Goal: Information Seeking & Learning: Find specific page/section

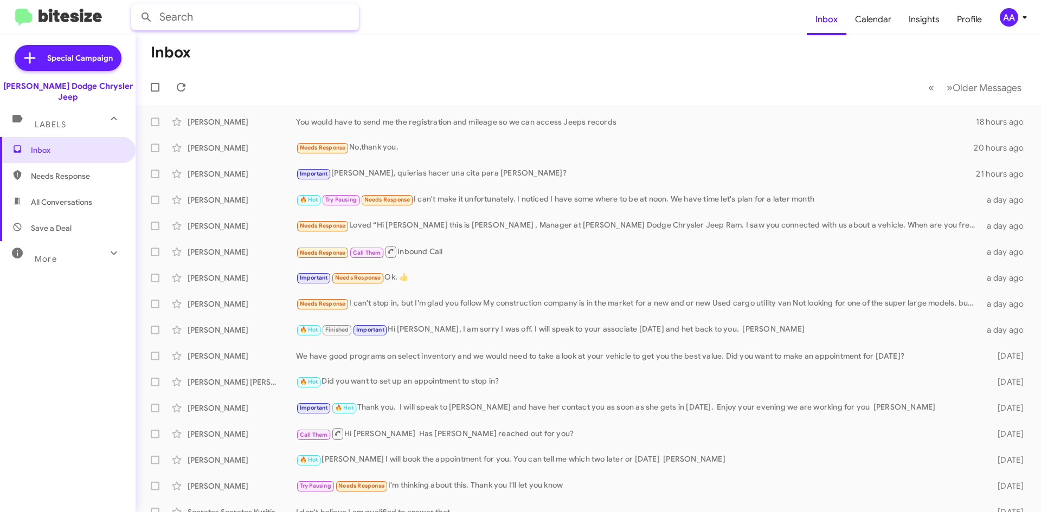
click at [210, 25] on input "text" at bounding box center [245, 17] width 228 height 26
click at [136, 7] on button at bounding box center [147, 18] width 22 height 22
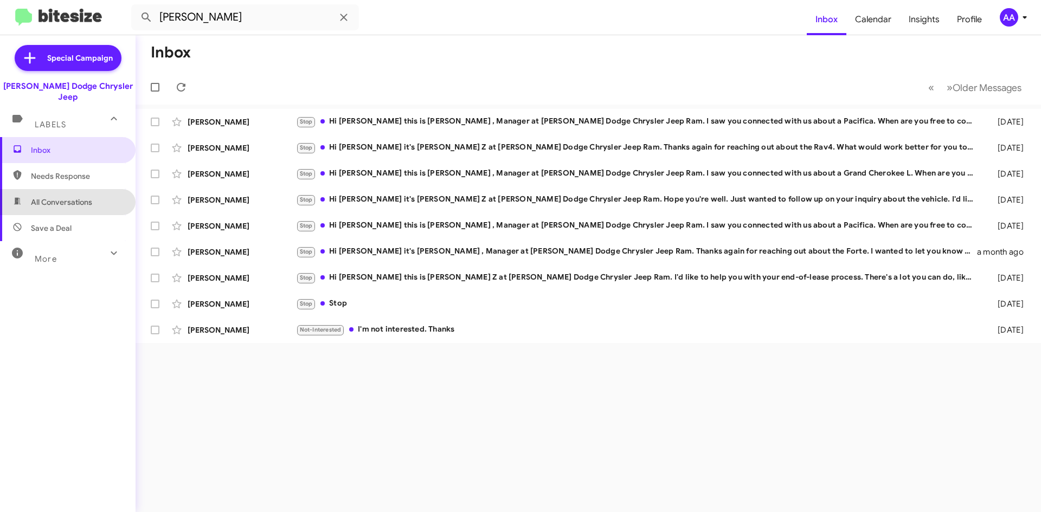
click at [76, 197] on span "All Conversations" at bounding box center [61, 202] width 61 height 11
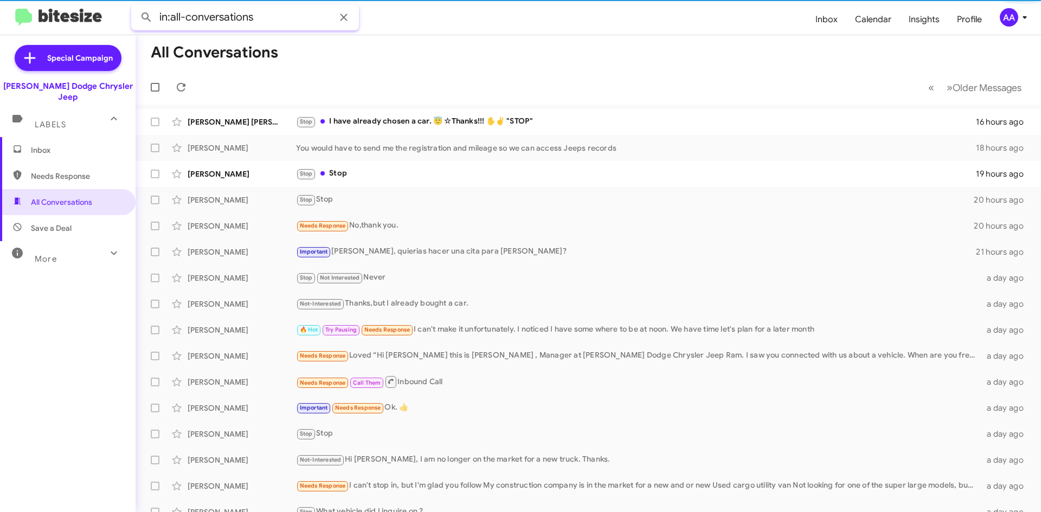
click at [275, 14] on input "in:all-conversations" at bounding box center [245, 17] width 228 height 26
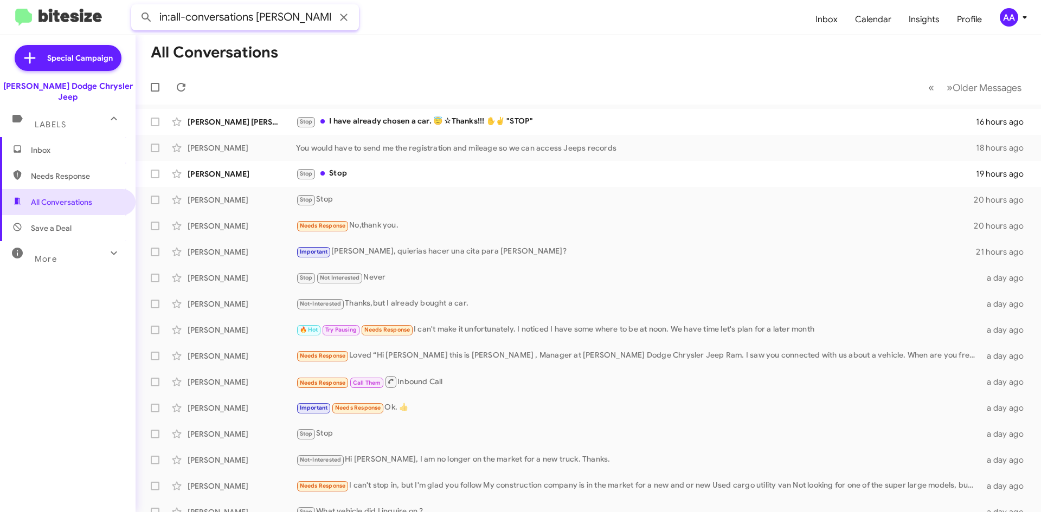
type input "in:all-conversations [PERSON_NAME]"
click at [136, 7] on button at bounding box center [147, 18] width 22 height 22
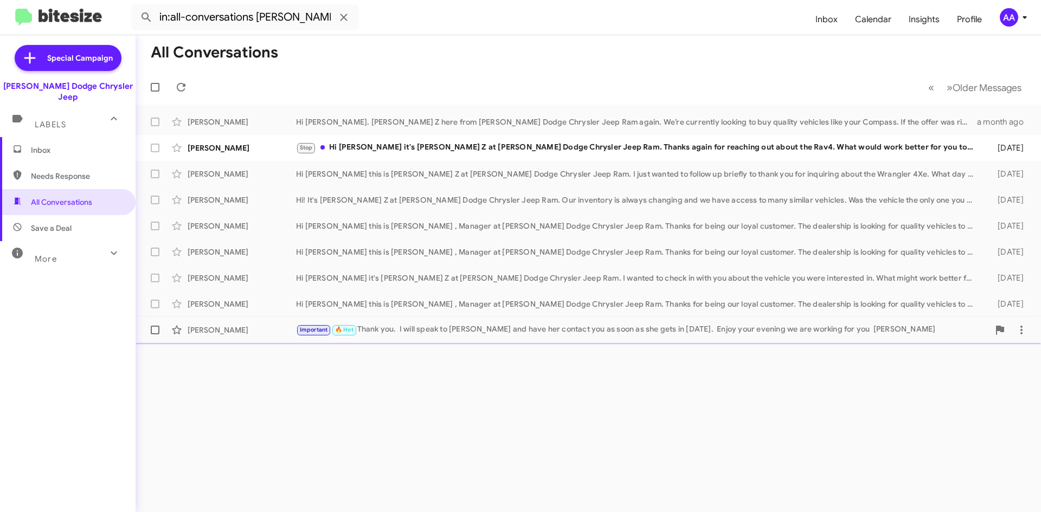
click at [392, 334] on div "Important 🔥 Hot Thank you. I will speak to [PERSON_NAME] and have her contact y…" at bounding box center [642, 330] width 693 height 12
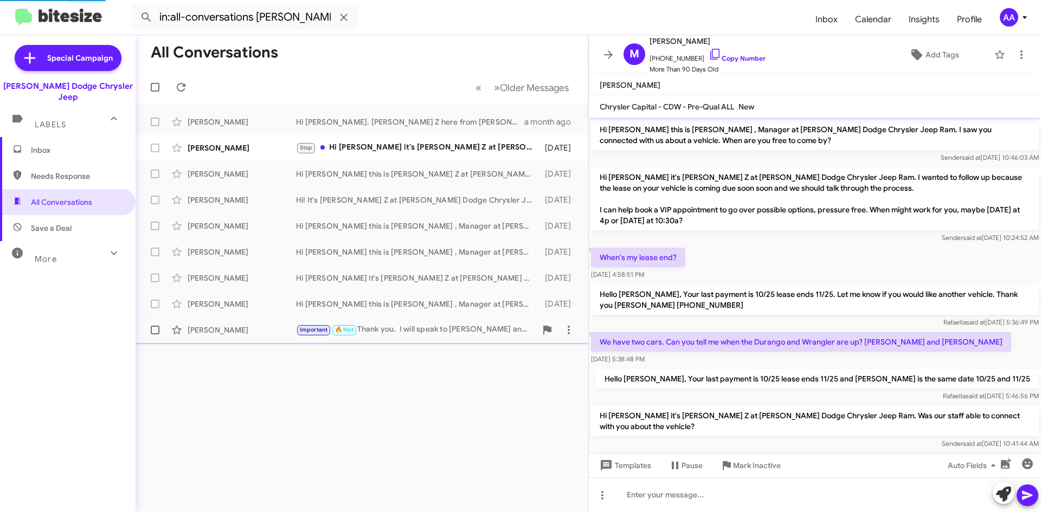
scroll to position [587, 0]
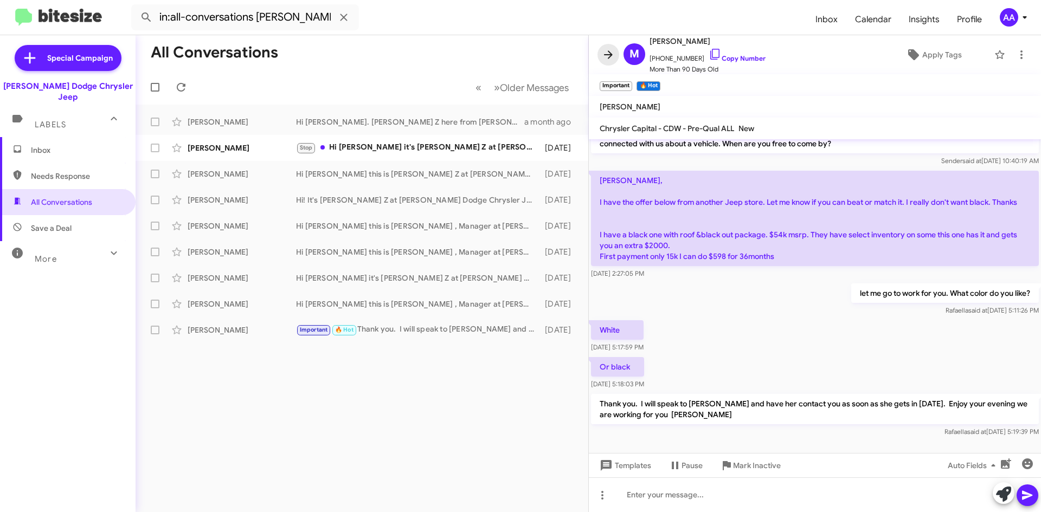
click at [605, 47] on button at bounding box center [608, 55] width 22 height 22
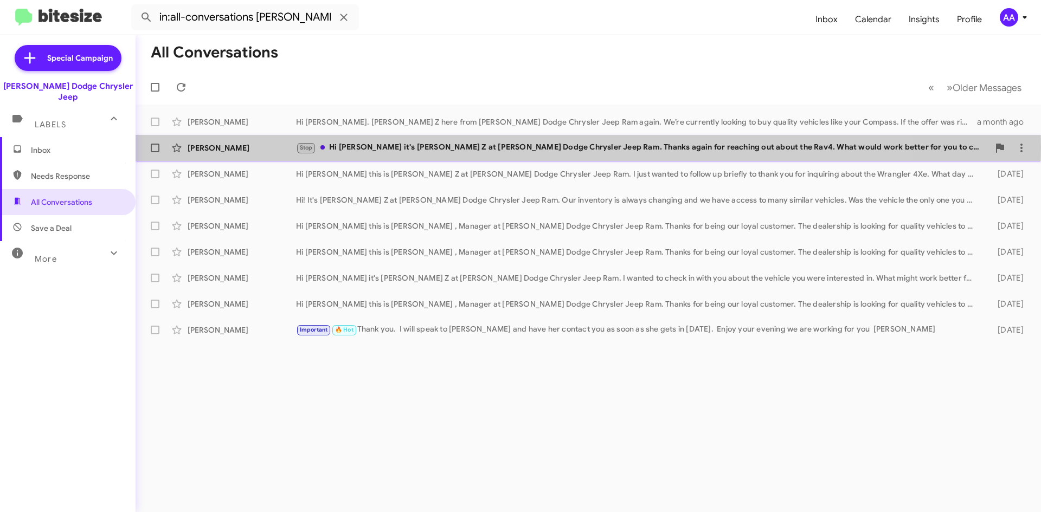
click at [426, 147] on div "Stop Hi [PERSON_NAME] it's [PERSON_NAME] Z at [PERSON_NAME] Dodge Chrysler Jeep…" at bounding box center [642, 147] width 693 height 12
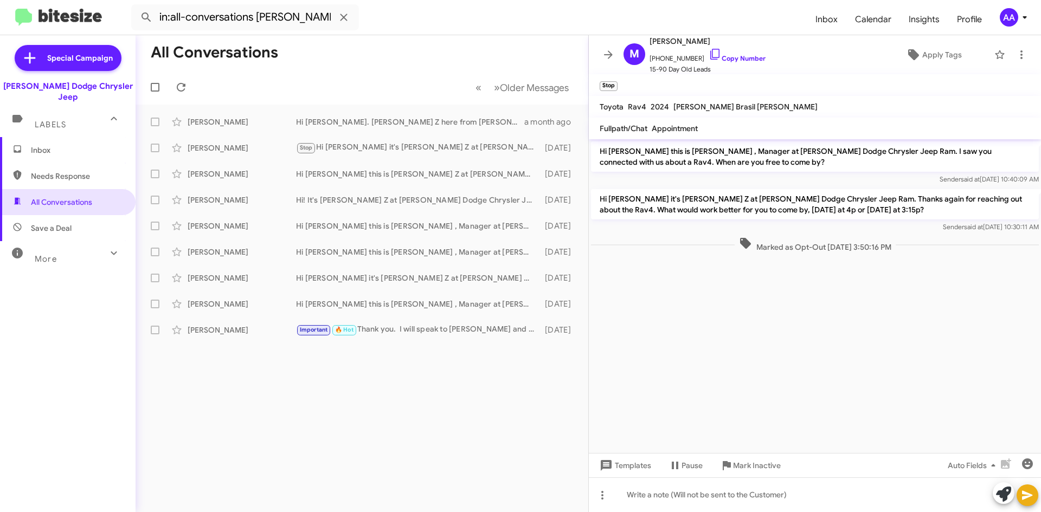
click at [609, 51] on icon at bounding box center [608, 54] width 13 height 13
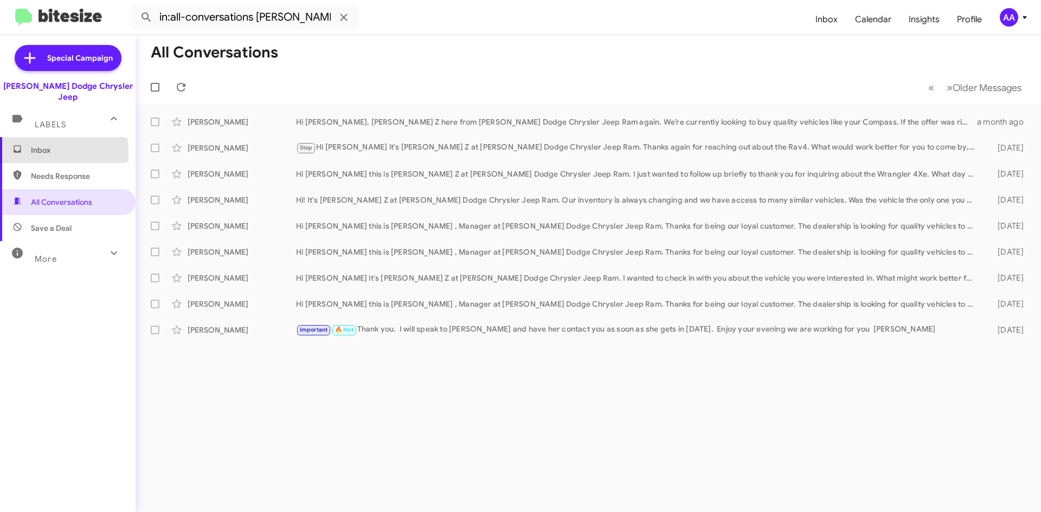
click at [15, 144] on mat-icon at bounding box center [17, 150] width 10 height 12
